Goal: Task Accomplishment & Management: Manage account settings

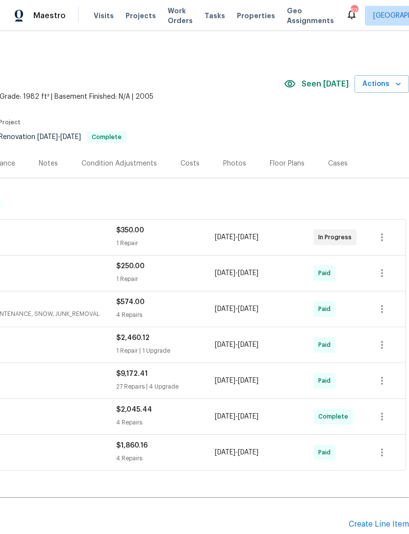
scroll to position [0, 145]
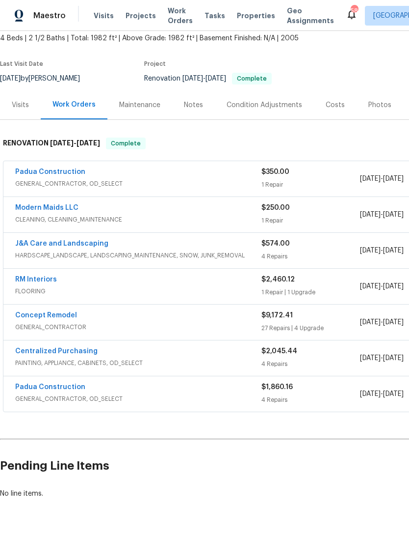
scroll to position [58, 0]
click at [71, 169] on link "Padua Construction" at bounding box center [50, 172] width 70 height 7
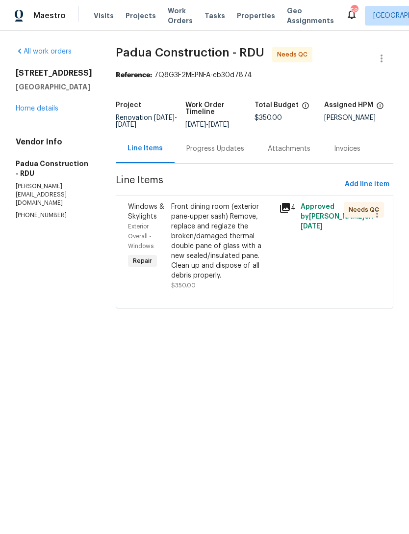
click at [231, 249] on div "Front dining room (exterior pane-upper sash) Remove, replace and reglaze the br…" at bounding box center [222, 241] width 102 height 79
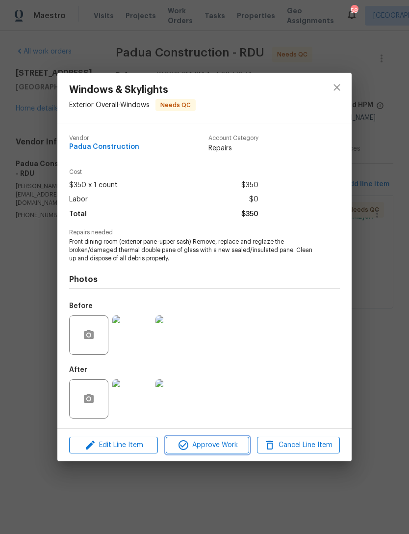
click at [226, 448] on span "Approve Work" at bounding box center [207, 445] width 77 height 12
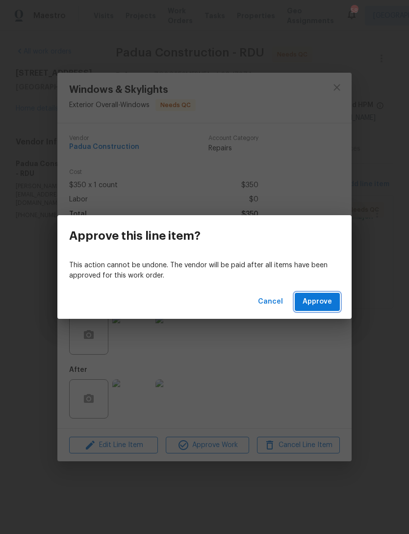
click at [328, 302] on span "Approve" at bounding box center [317, 302] width 29 height 12
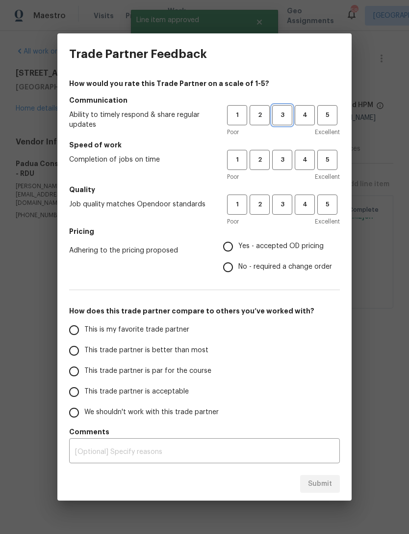
click at [283, 120] on span "3" at bounding box center [282, 114] width 18 height 11
click at [287, 160] on span "3" at bounding box center [282, 159] width 18 height 11
click at [289, 206] on span "3" at bounding box center [282, 204] width 18 height 11
click at [235, 246] on input "Yes - accepted OD pricing" at bounding box center [228, 246] width 21 height 21
radio input "true"
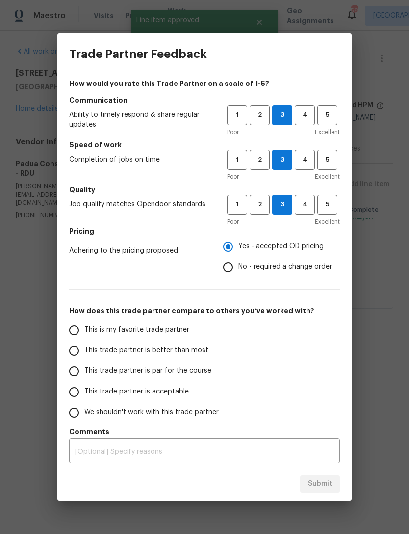
click at [159, 391] on span "This trade partner is acceptable" at bounding box center [136, 391] width 105 height 10
click at [84, 391] on input "This trade partner is acceptable" at bounding box center [74, 391] width 21 height 21
click at [313, 479] on span "Submit" at bounding box center [320, 484] width 24 height 12
radio input "true"
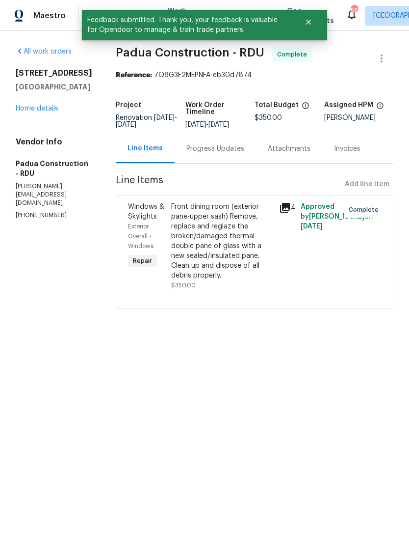
click at [49, 112] on link "Home details" at bounding box center [37, 108] width 43 height 7
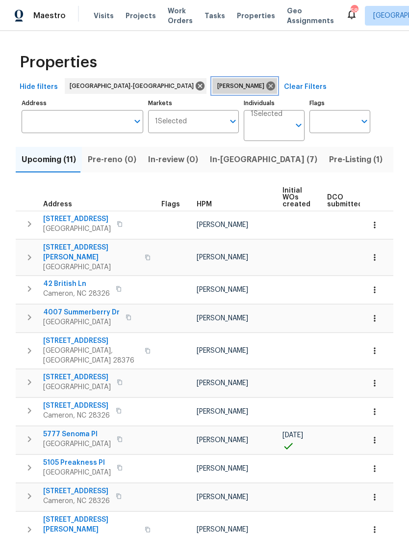
click at [267, 85] on icon at bounding box center [271, 86] width 9 height 9
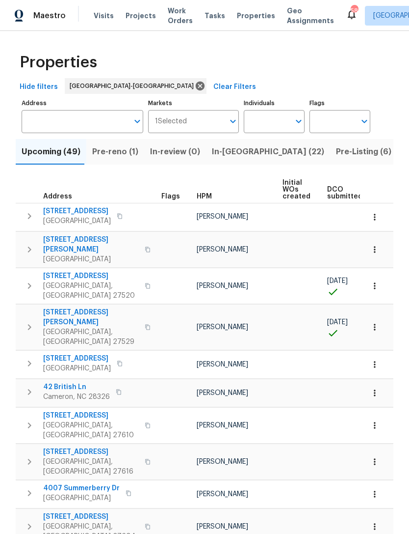
click at [114, 160] on button "Pre-reno (1)" at bounding box center [115, 152] width 58 height 26
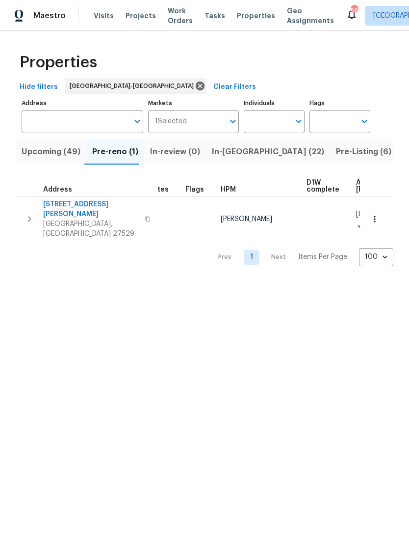
scroll to position [0, 58]
click at [58, 152] on span "Upcoming (49)" at bounding box center [51, 152] width 59 height 14
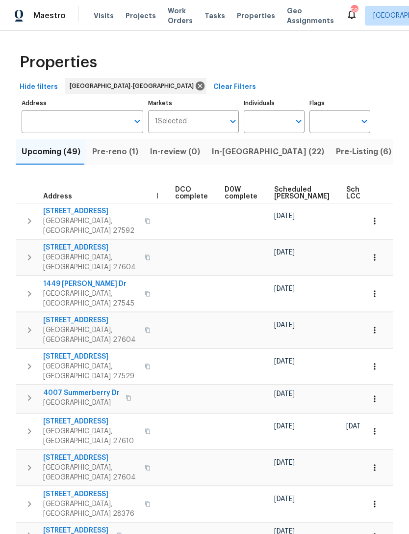
scroll to position [0, 211]
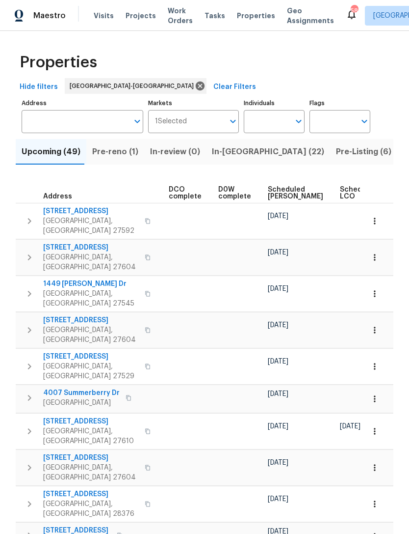
click at [276, 191] on span "Scheduled COE" at bounding box center [295, 193] width 55 height 14
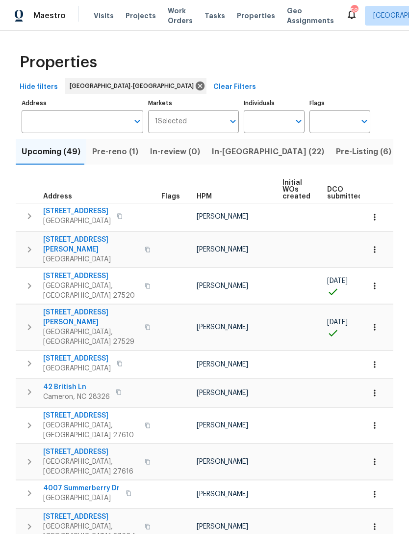
click at [272, 117] on input "Individuals" at bounding box center [267, 121] width 46 height 23
type input "preston"
click at [291, 154] on li "[PERSON_NAME]" at bounding box center [274, 152] width 45 height 21
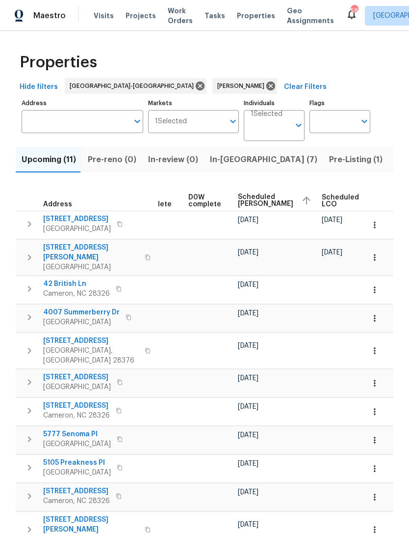
scroll to position [0, 243]
click at [381, 223] on button "button" at bounding box center [375, 225] width 22 height 22
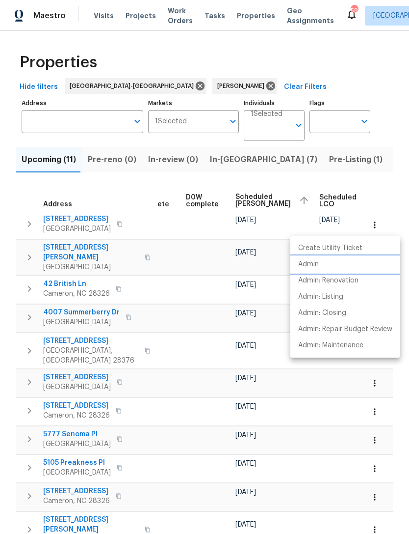
click at [316, 265] on p "Admin" at bounding box center [309, 264] width 21 height 10
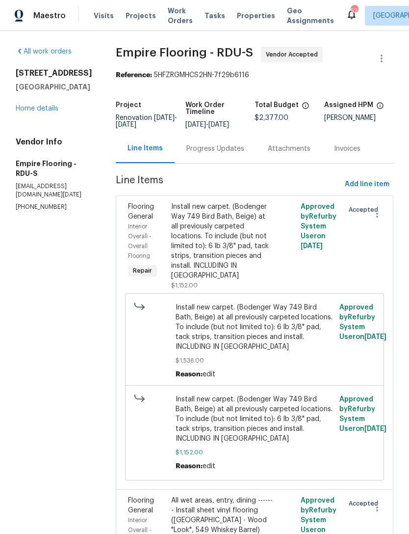
click at [232, 154] on div "Progress Updates" at bounding box center [216, 149] width 58 height 10
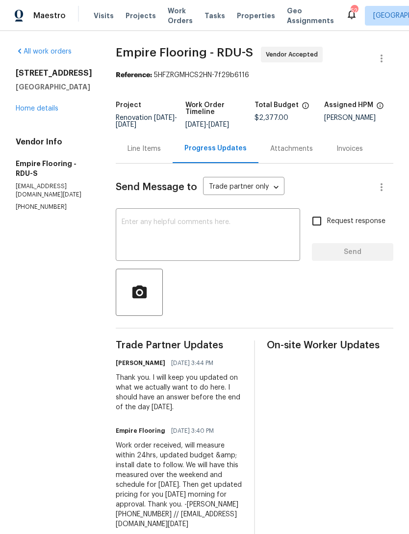
click at [167, 239] on textarea at bounding box center [208, 235] width 173 height 34
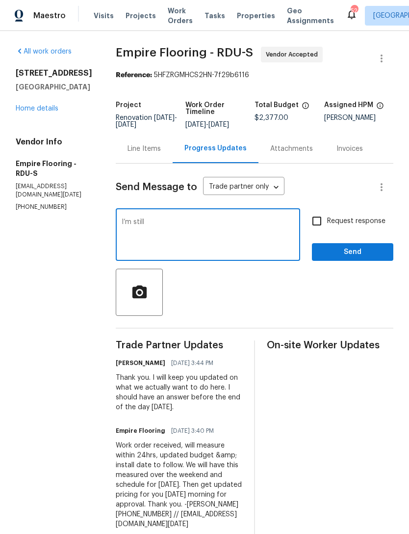
type textarea "I’m"
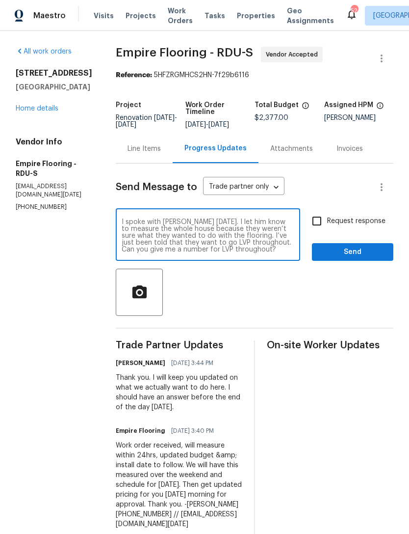
scroll to position [7, 0]
type textarea "I spoke with Nathan yesterday. I let him know to measure the whole house becaus…"
click at [320, 227] on input "Request response" at bounding box center [317, 221] width 21 height 21
checkbox input "true"
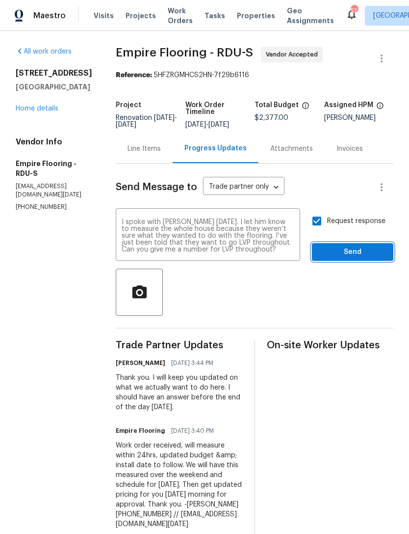
click at [355, 255] on span "Send" at bounding box center [353, 252] width 66 height 12
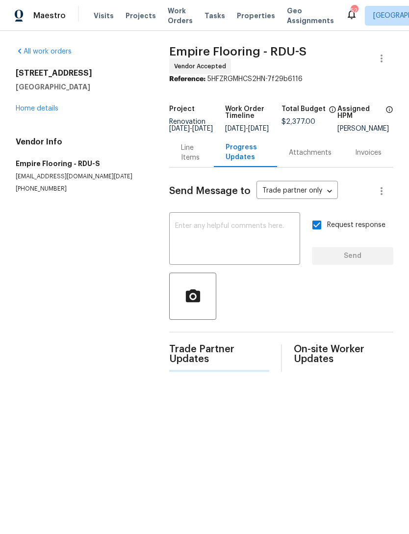
scroll to position [0, 0]
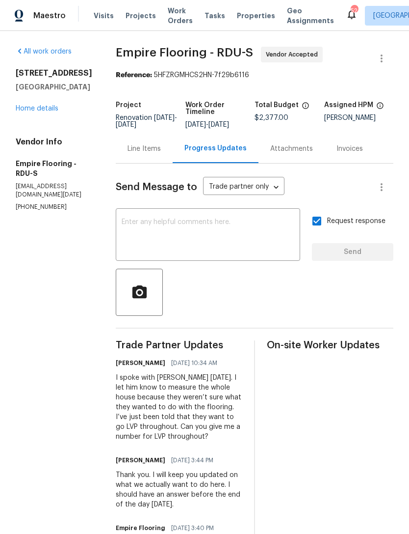
click at [53, 107] on link "Home details" at bounding box center [37, 108] width 43 height 7
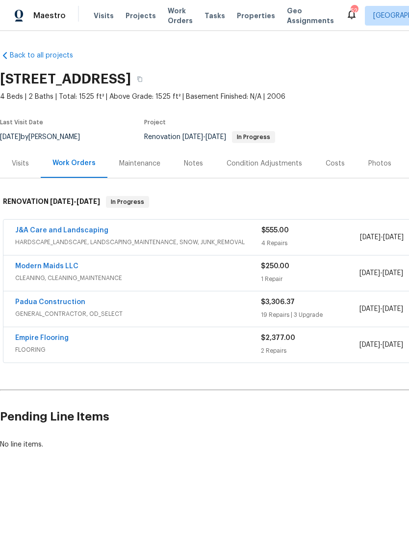
click at [192, 161] on div "Notes" at bounding box center [193, 164] width 19 height 10
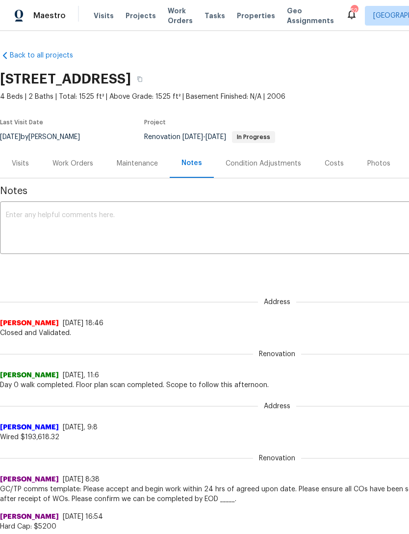
click at [260, 168] on div "Condition Adjustments" at bounding box center [264, 164] width 76 height 10
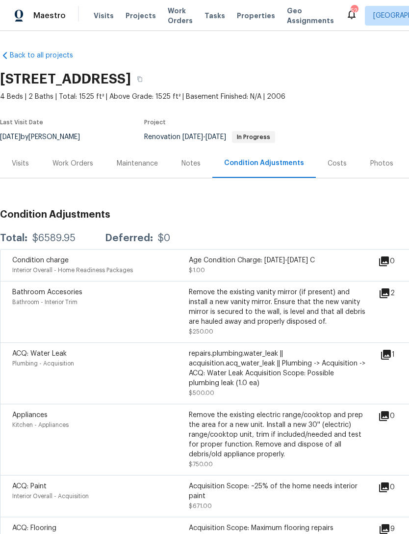
click at [71, 165] on div "Work Orders" at bounding box center [73, 164] width 41 height 10
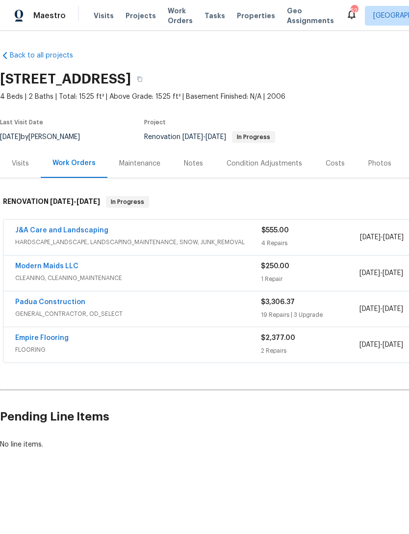
click at [50, 338] on link "Empire Flooring" at bounding box center [42, 337] width 54 height 7
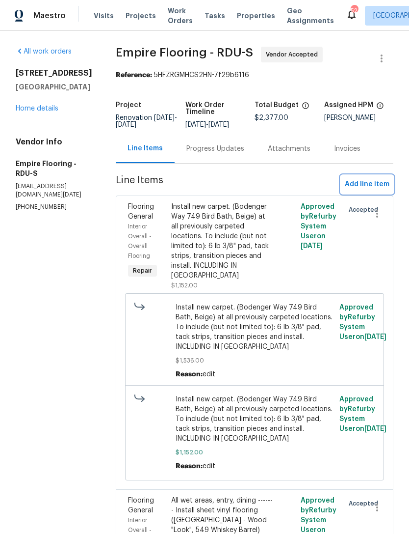
click at [375, 191] on span "Add line item" at bounding box center [367, 184] width 45 height 12
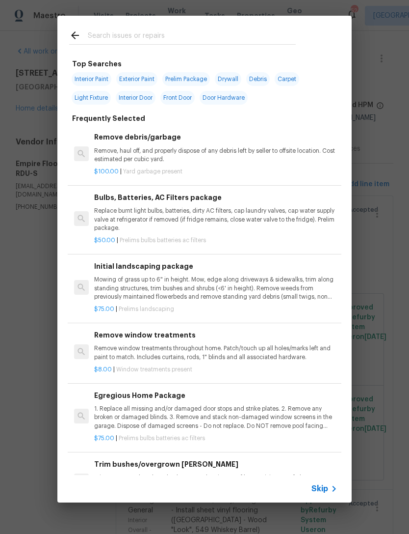
click at [183, 29] on input "text" at bounding box center [192, 36] width 208 height 15
type input "Flooring"
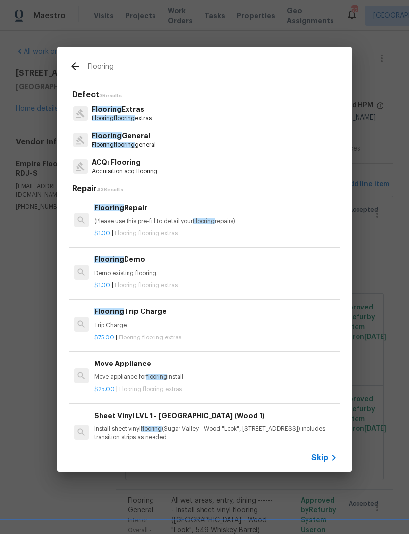
click at [136, 137] on p "Flooring General" at bounding box center [124, 136] width 64 height 10
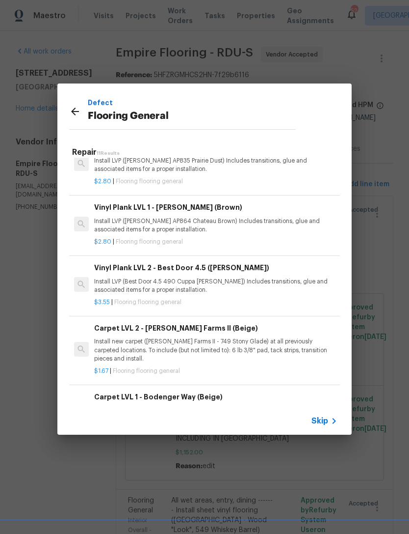
scroll to position [202, 0]
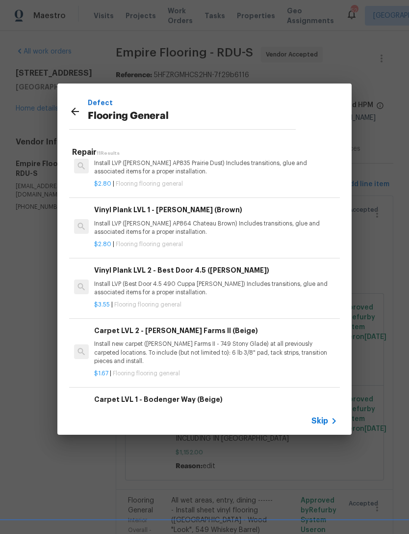
click at [233, 216] on div "Vinyl Plank LVL 1 - Knighton (Brown) Install LVP (Knighton AP864 Chateau Brown)…" at bounding box center [216, 220] width 244 height 32
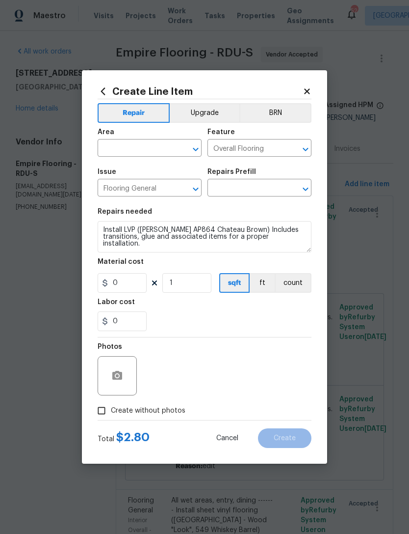
type input "Vinyl Plank LVL 1 - Knighton (Brown) $2.80"
type input "2.8"
click at [199, 282] on input "1" at bounding box center [187, 283] width 49 height 20
type input "1800"
click at [288, 326] on div "0" at bounding box center [205, 321] width 214 height 20
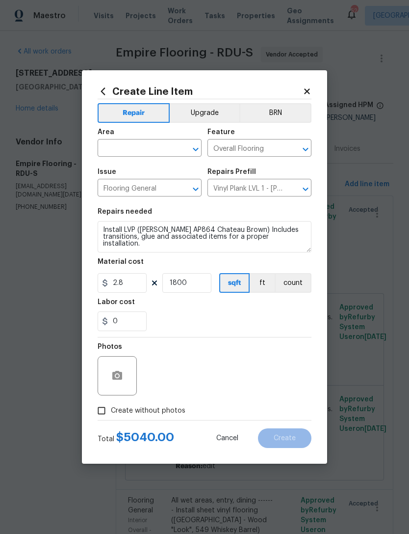
click at [306, 89] on icon at bounding box center [306, 90] width 5 height 5
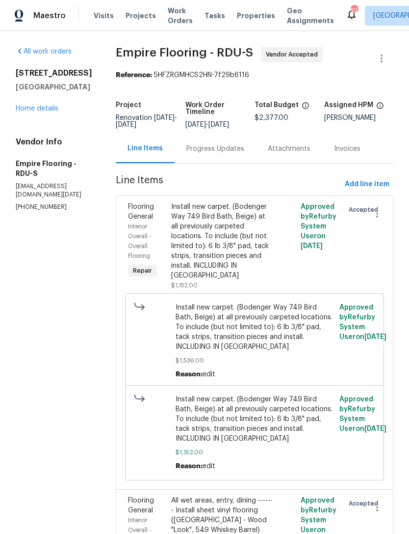
click at [45, 106] on link "Home details" at bounding box center [37, 108] width 43 height 7
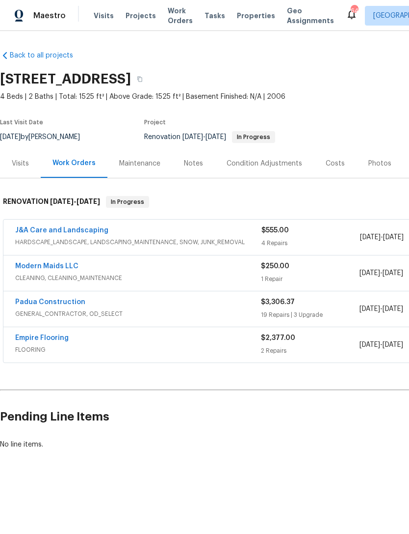
click at [44, 336] on link "Empire Flooring" at bounding box center [42, 337] width 54 height 7
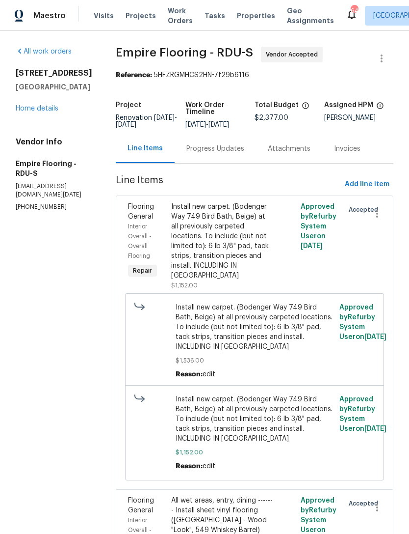
click at [45, 107] on link "Home details" at bounding box center [37, 108] width 43 height 7
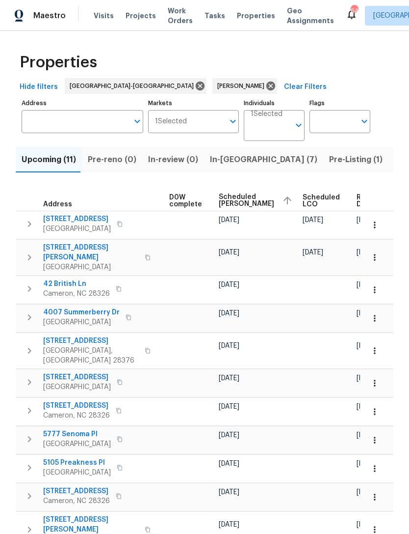
scroll to position [0, 259]
click at [379, 225] on icon "button" at bounding box center [375, 225] width 10 height 10
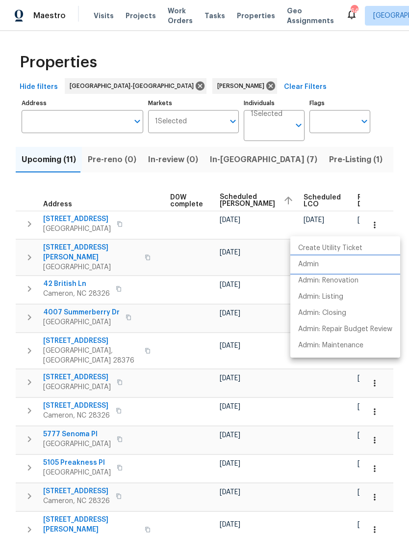
click at [311, 263] on p "Admin" at bounding box center [309, 264] width 21 height 10
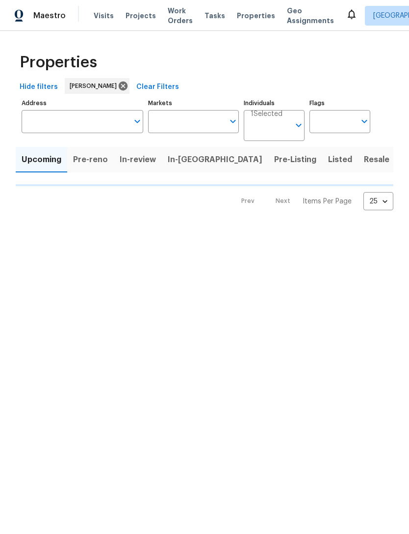
type input "100"
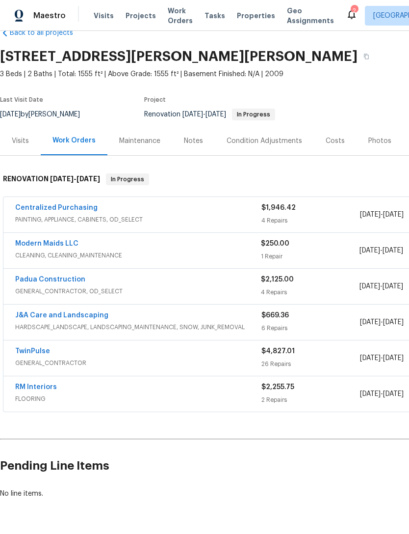
scroll to position [22, 0]
click at [63, 242] on link "Modern Maids LLC" at bounding box center [46, 244] width 63 height 7
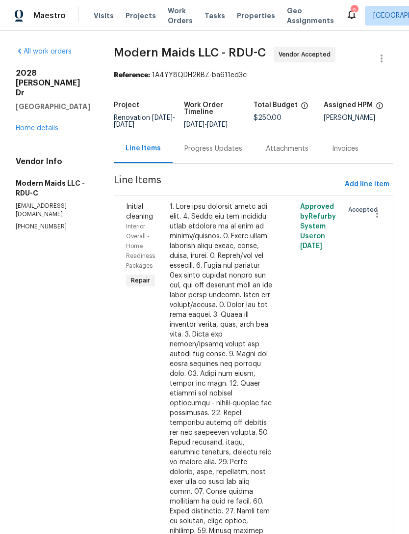
click at [232, 151] on div "Progress Updates" at bounding box center [214, 149] width 58 height 10
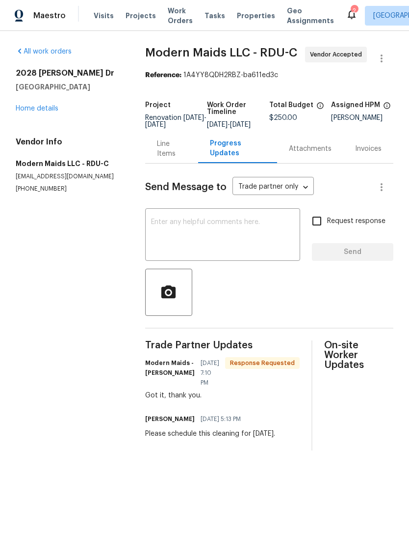
click at [42, 108] on link "Home details" at bounding box center [37, 108] width 43 height 7
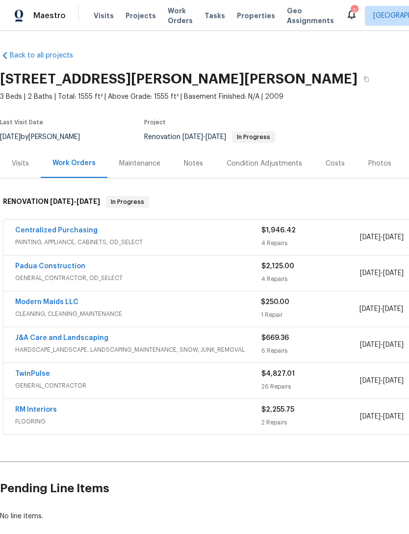
click at [147, 265] on div "Padua Construction" at bounding box center [138, 267] width 246 height 12
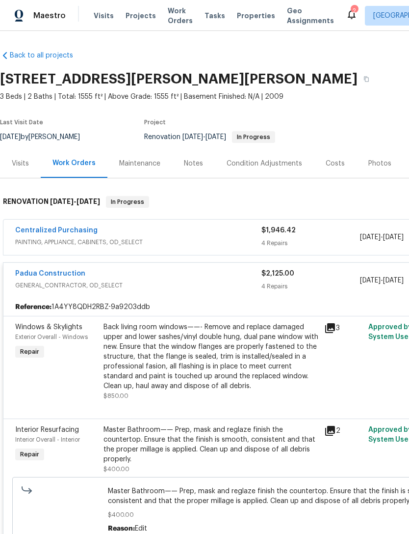
click at [337, 166] on div "Costs" at bounding box center [335, 164] width 19 height 10
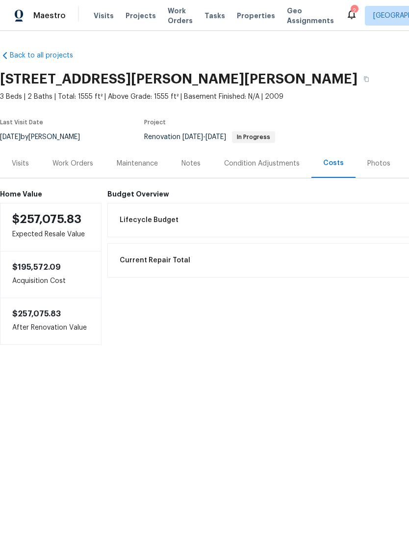
click at [58, 159] on div "Work Orders" at bounding box center [73, 164] width 41 height 10
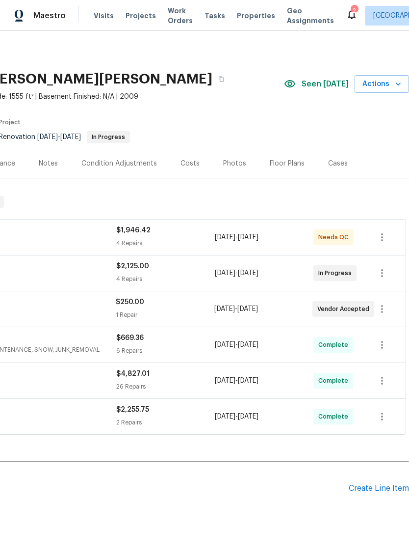
scroll to position [0, 145]
click at [386, 271] on icon "button" at bounding box center [383, 273] width 12 height 12
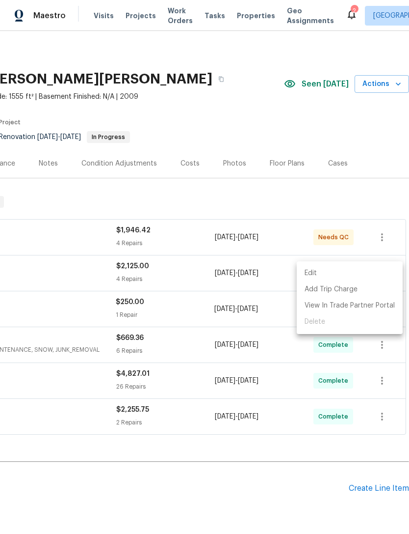
click at [312, 272] on li "Edit" at bounding box center [350, 273] width 106 height 16
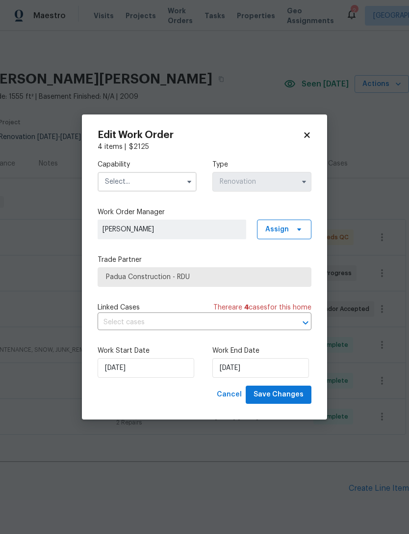
click at [145, 182] on input "text" at bounding box center [147, 182] width 99 height 20
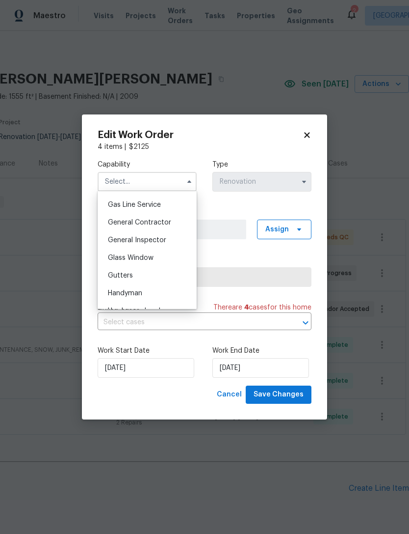
scroll to position [449, 0]
click at [172, 225] on div "General Contractor" at bounding box center [147, 223] width 94 height 18
type input "General Contractor"
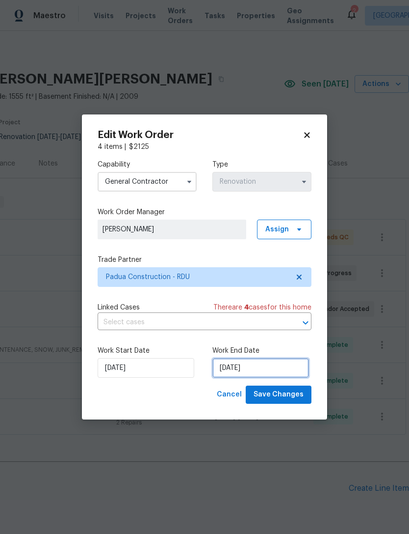
click at [236, 371] on input "8/25/2025" at bounding box center [261, 368] width 97 height 20
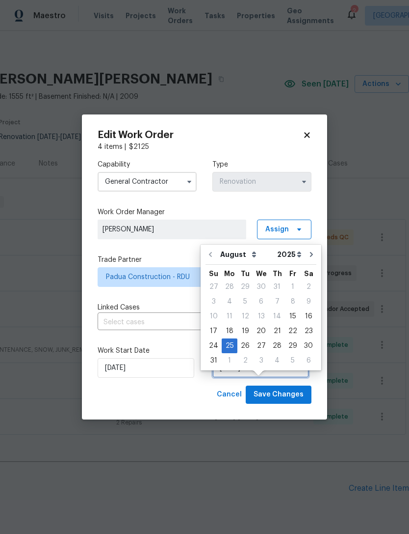
scroll to position [18, 0]
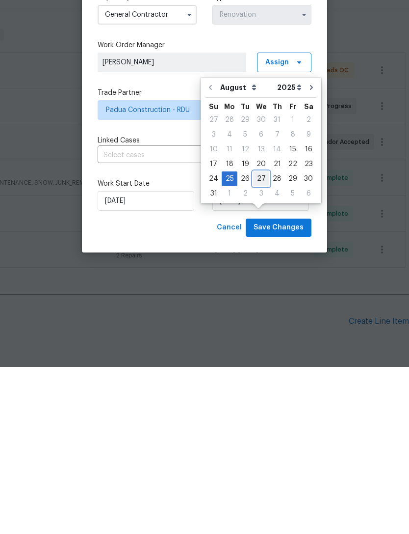
click at [259, 339] on div "27" at bounding box center [261, 346] width 16 height 14
type input "8/27/2025"
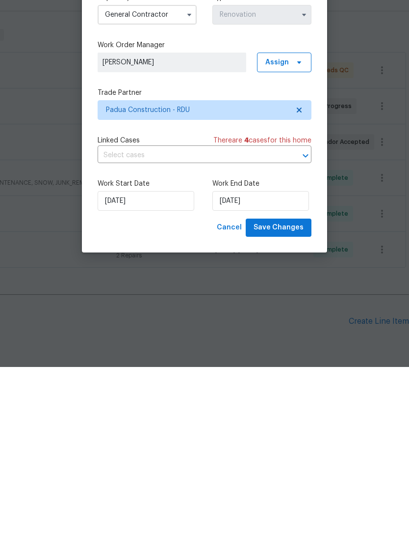
scroll to position [31, 0]
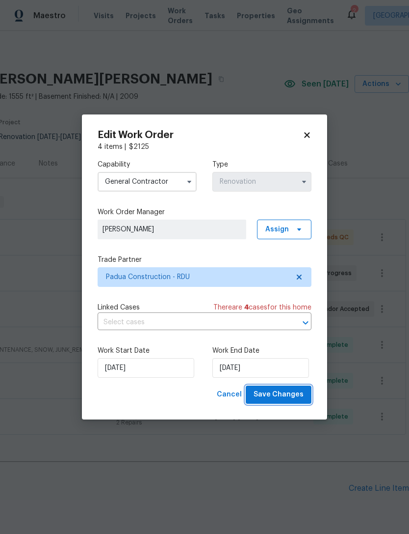
click at [294, 389] on button "Save Changes" at bounding box center [279, 394] width 66 height 18
